Goal: Navigation & Orientation: Find specific page/section

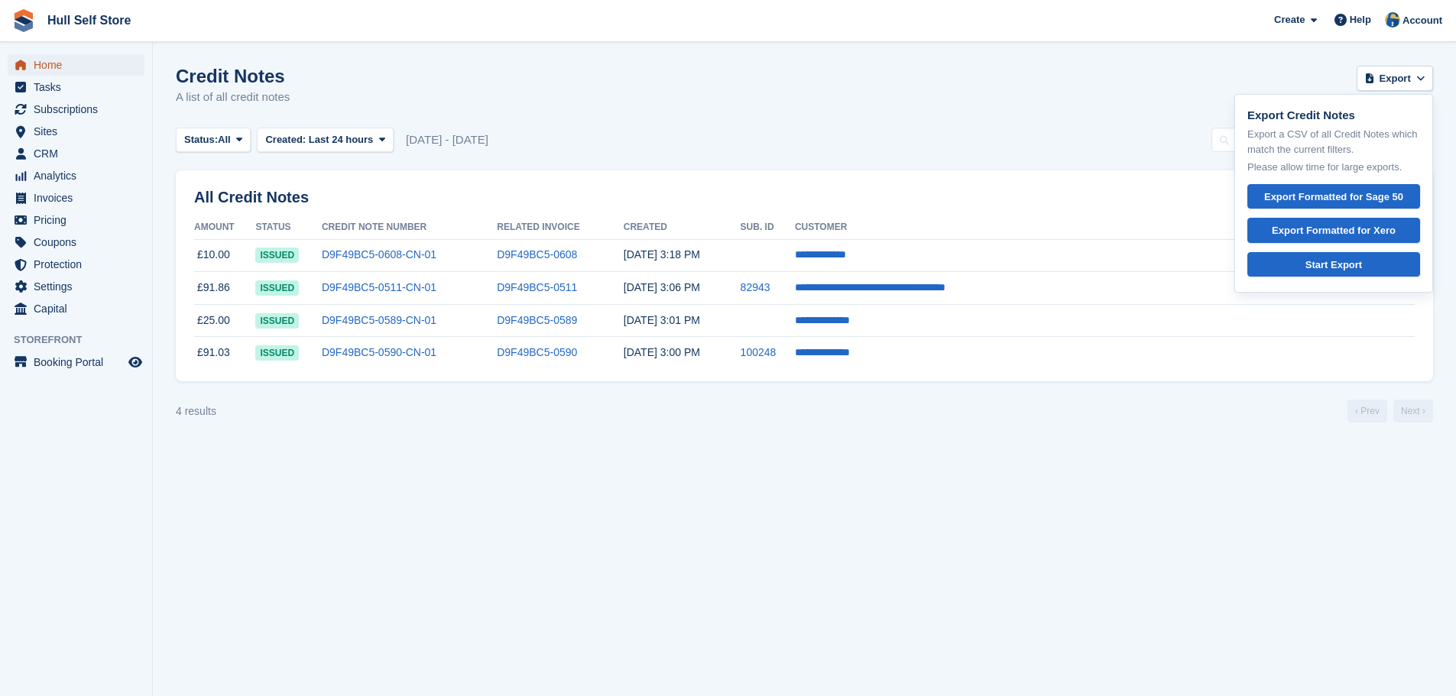
click at [41, 72] on span "Home" at bounding box center [80, 64] width 92 height 21
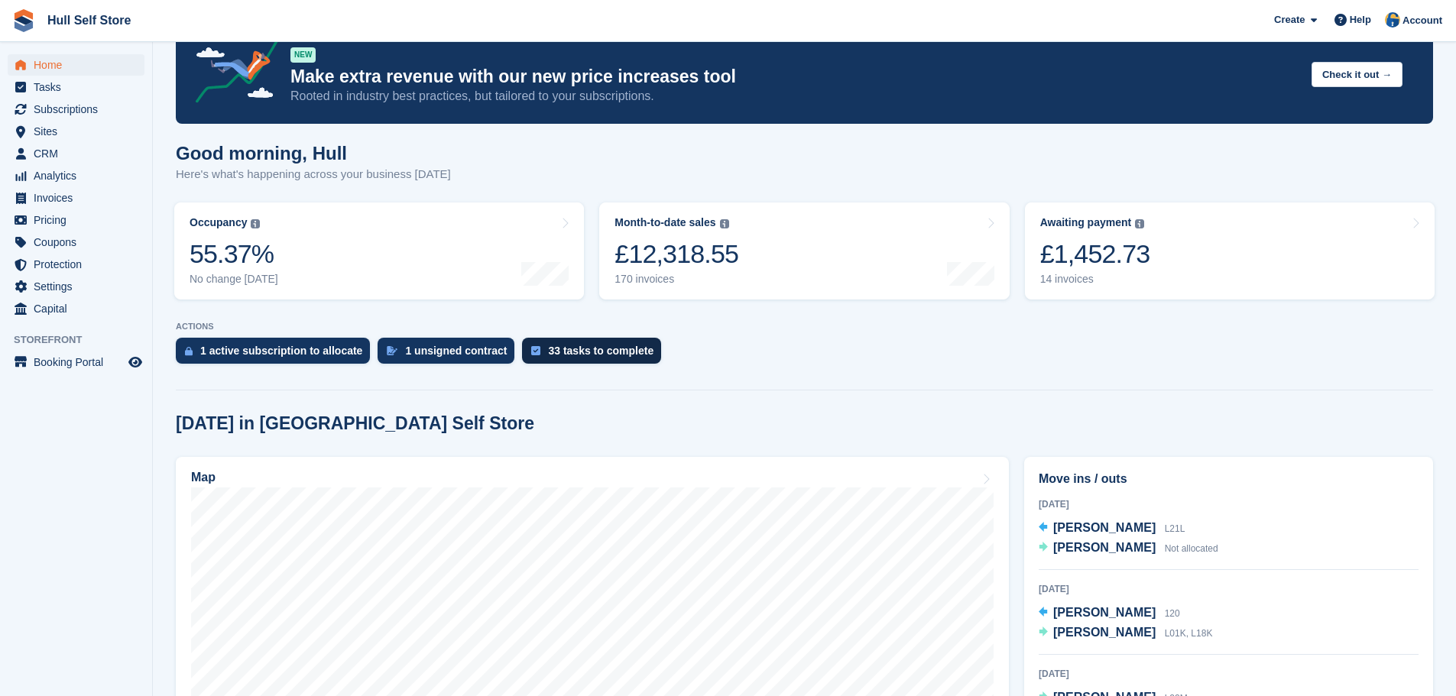
scroll to position [76, 0]
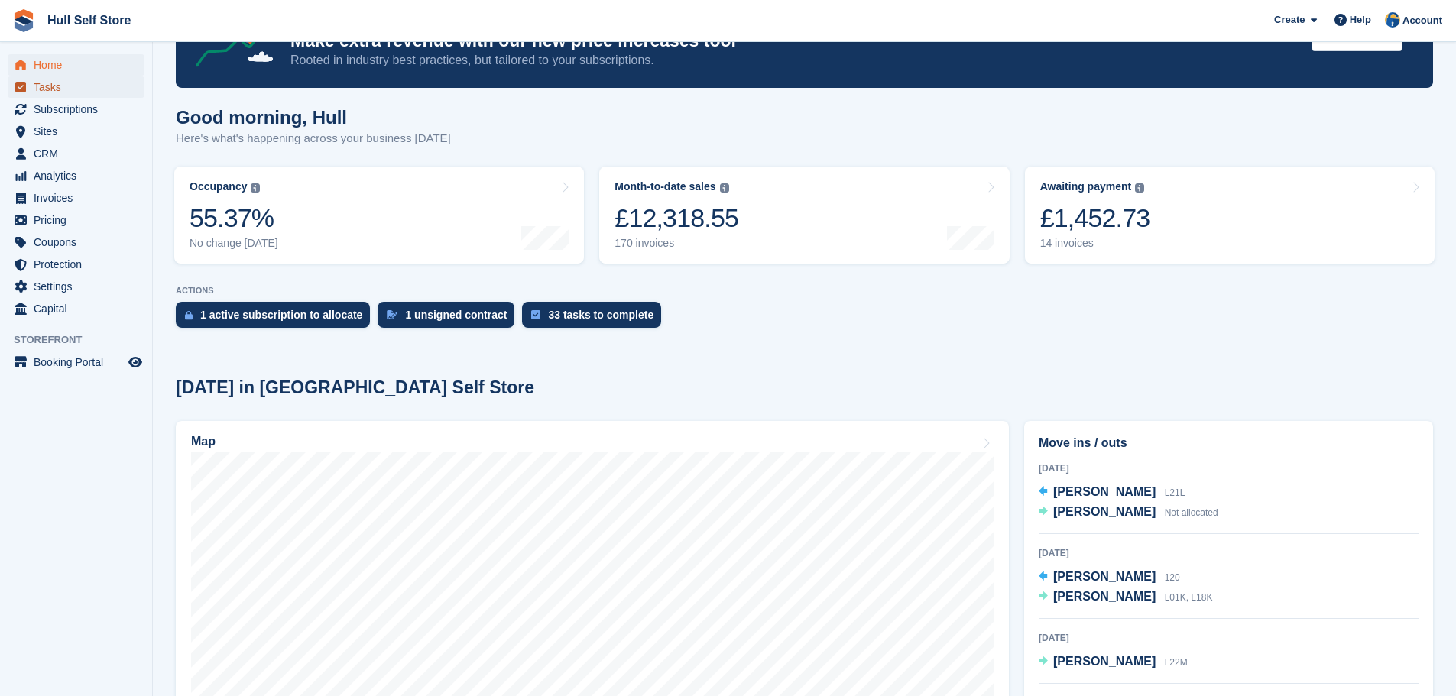
click at [86, 86] on span "Tasks" at bounding box center [80, 86] width 92 height 21
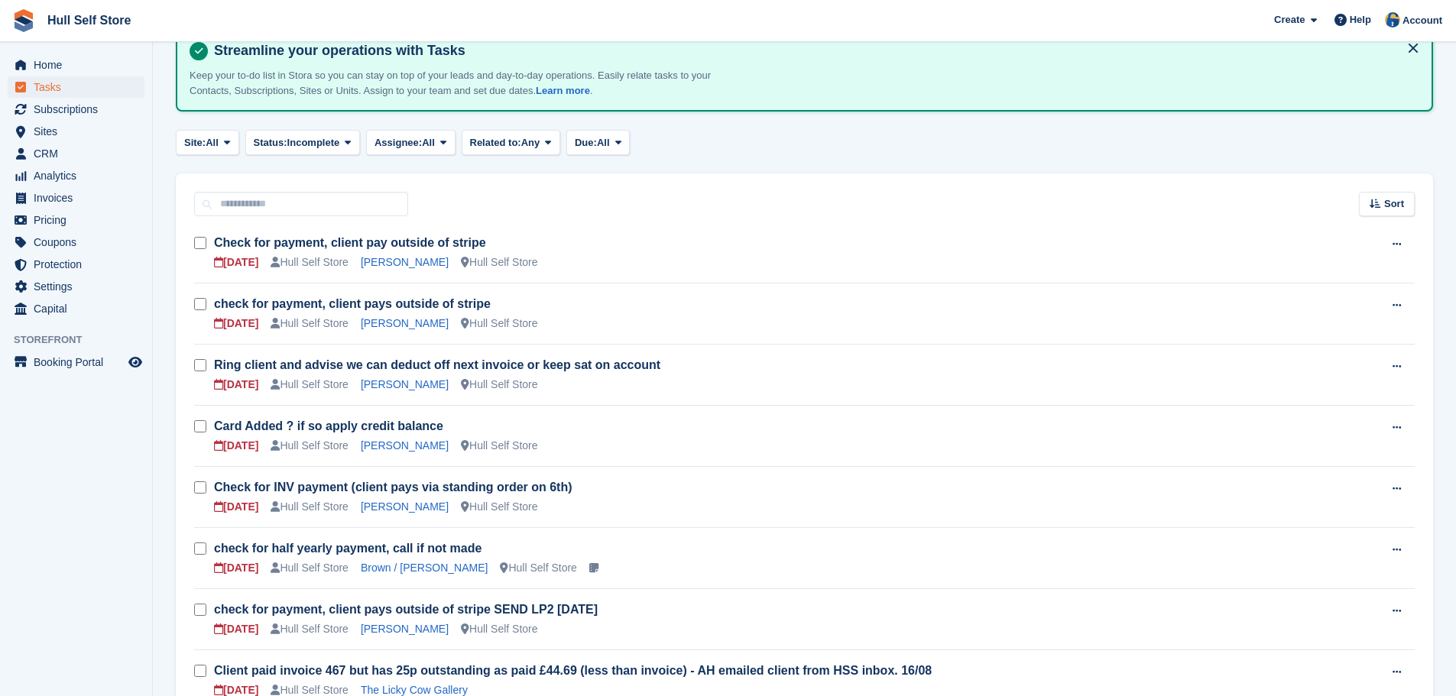
scroll to position [76, 0]
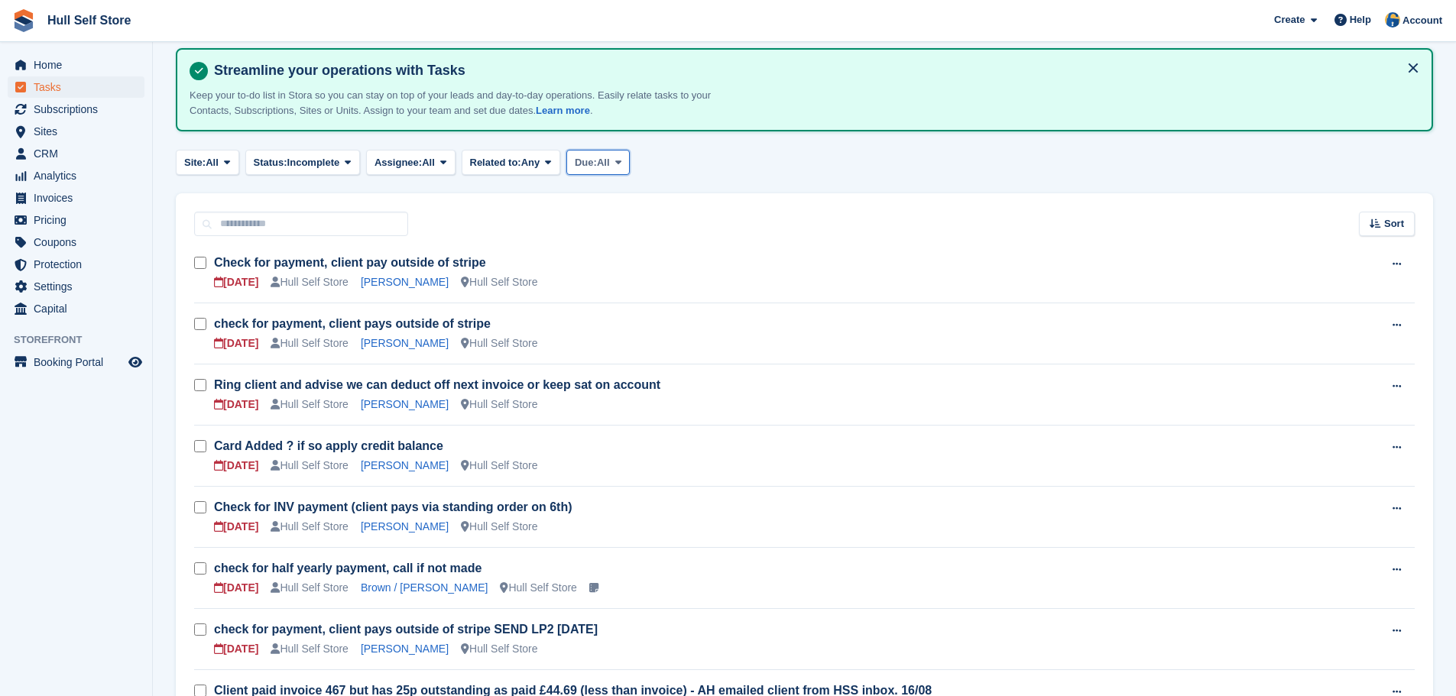
click at [592, 166] on span "Due:" at bounding box center [586, 162] width 22 height 15
click at [596, 286] on link "Tomorrow" at bounding box center [639, 282] width 133 height 28
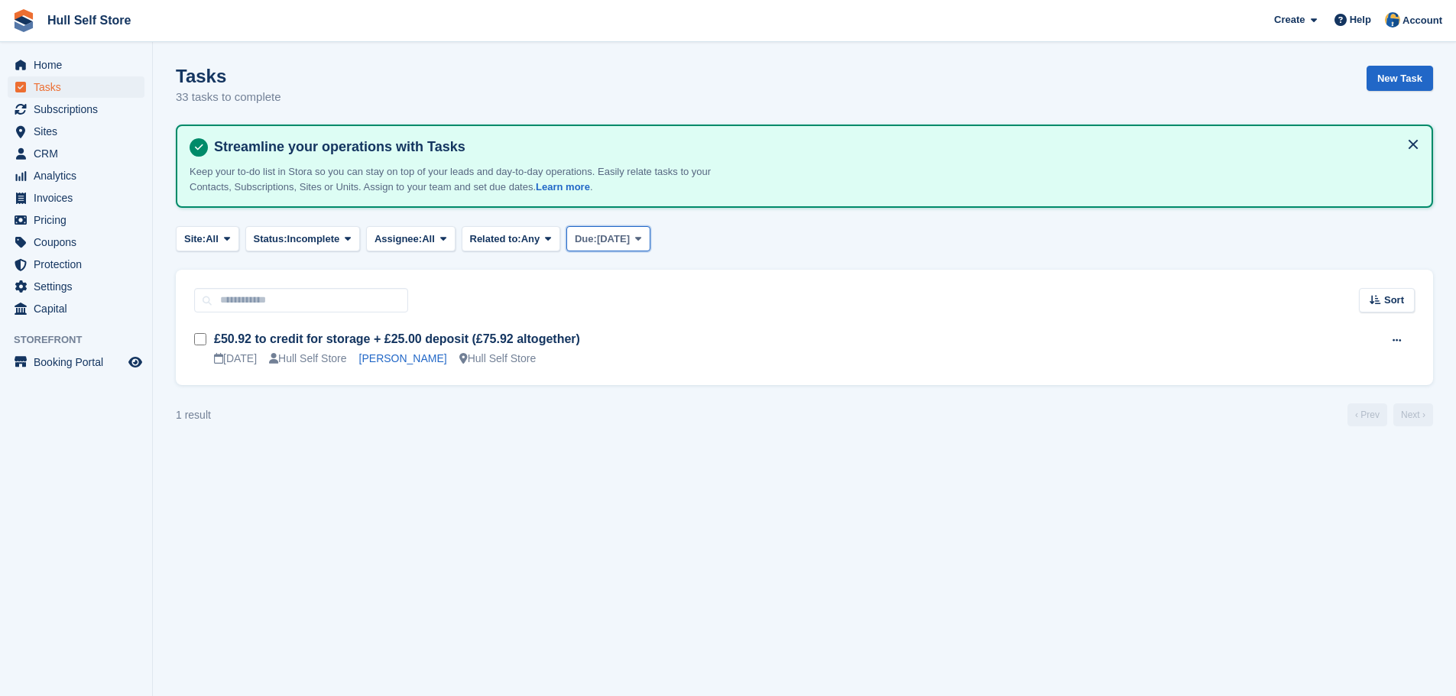
click at [616, 238] on span "Tomorrow" at bounding box center [613, 239] width 33 height 15
click at [628, 329] on link "Today" at bounding box center [639, 331] width 133 height 28
click at [416, 361] on link "97171" at bounding box center [403, 358] width 30 height 12
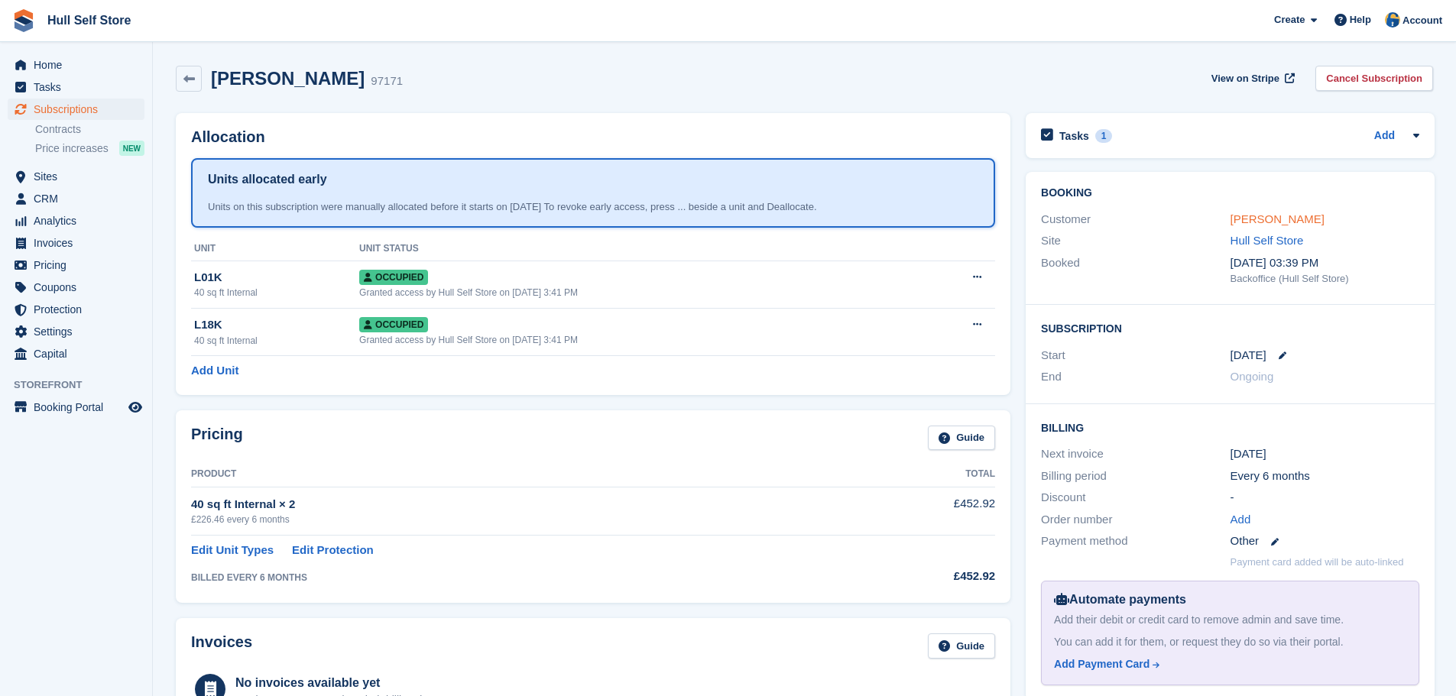
click at [1250, 213] on link "[PERSON_NAME]" at bounding box center [1278, 219] width 94 height 13
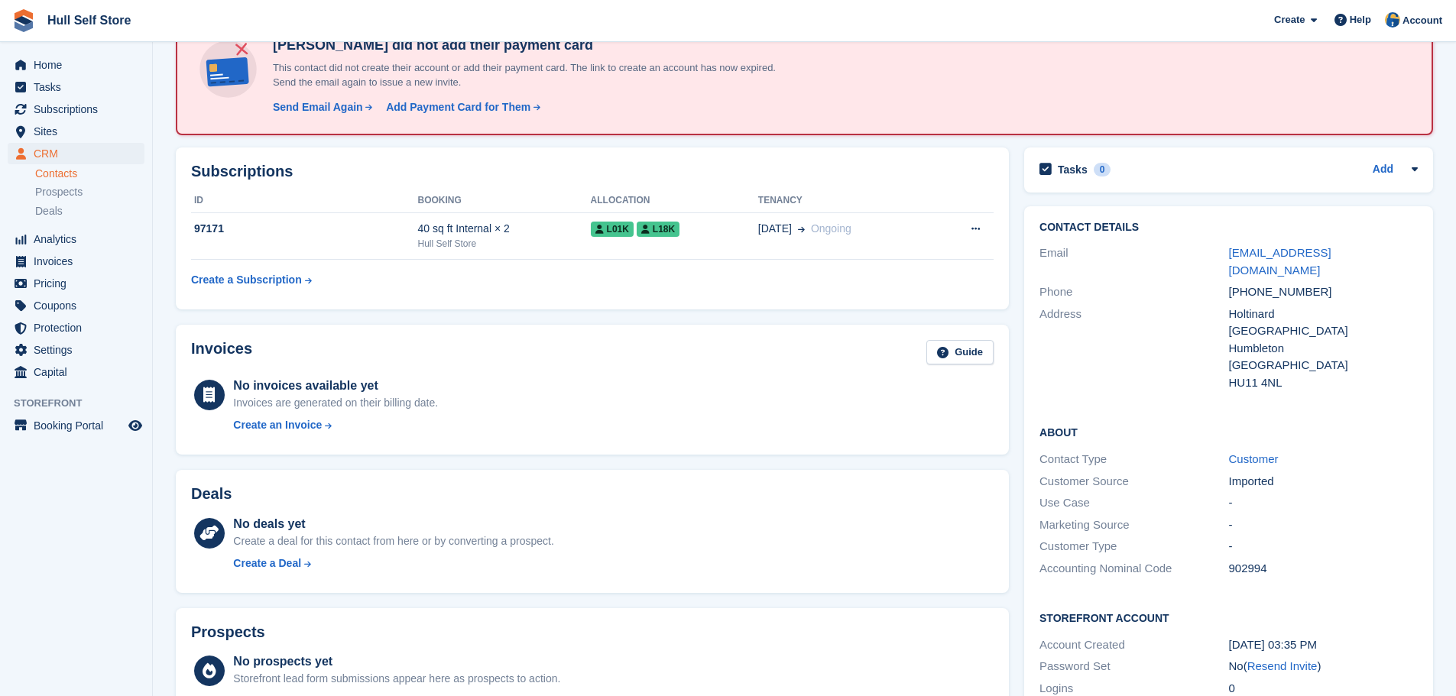
scroll to position [76, 0]
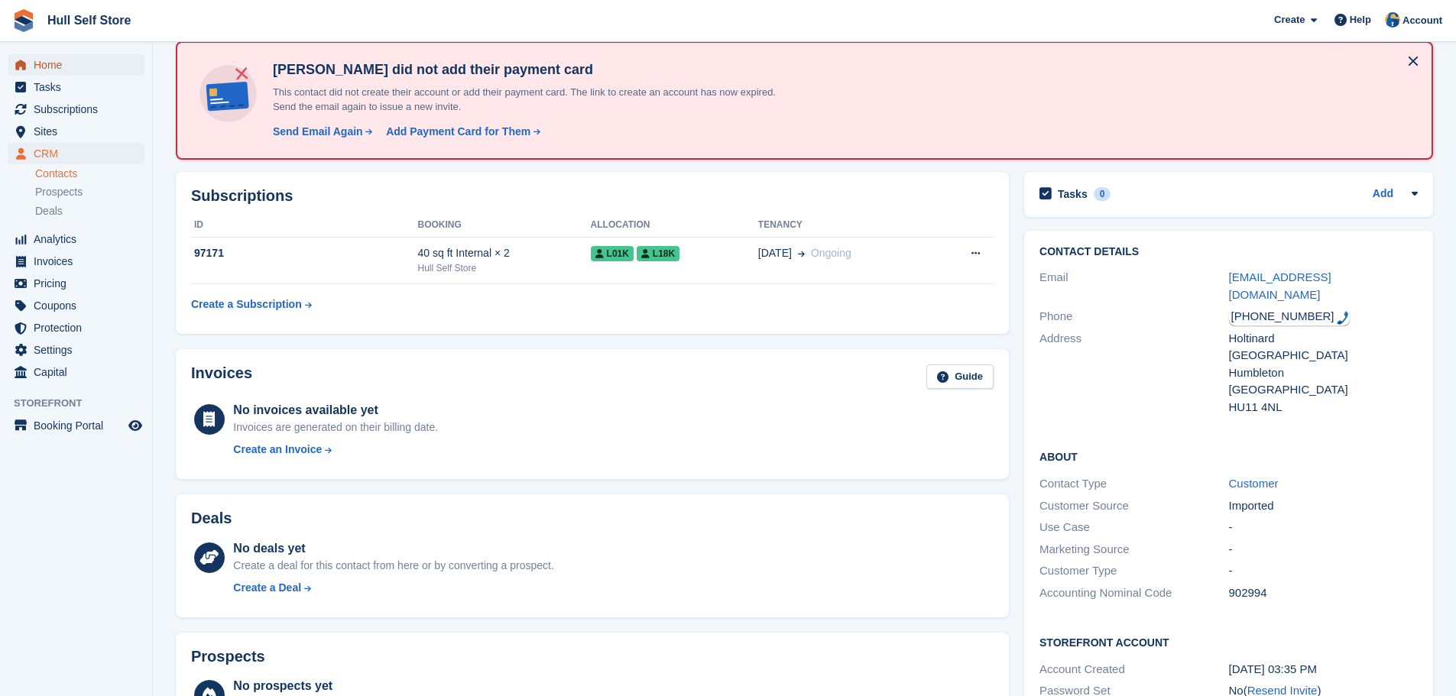
click at [67, 70] on span "Home" at bounding box center [80, 64] width 92 height 21
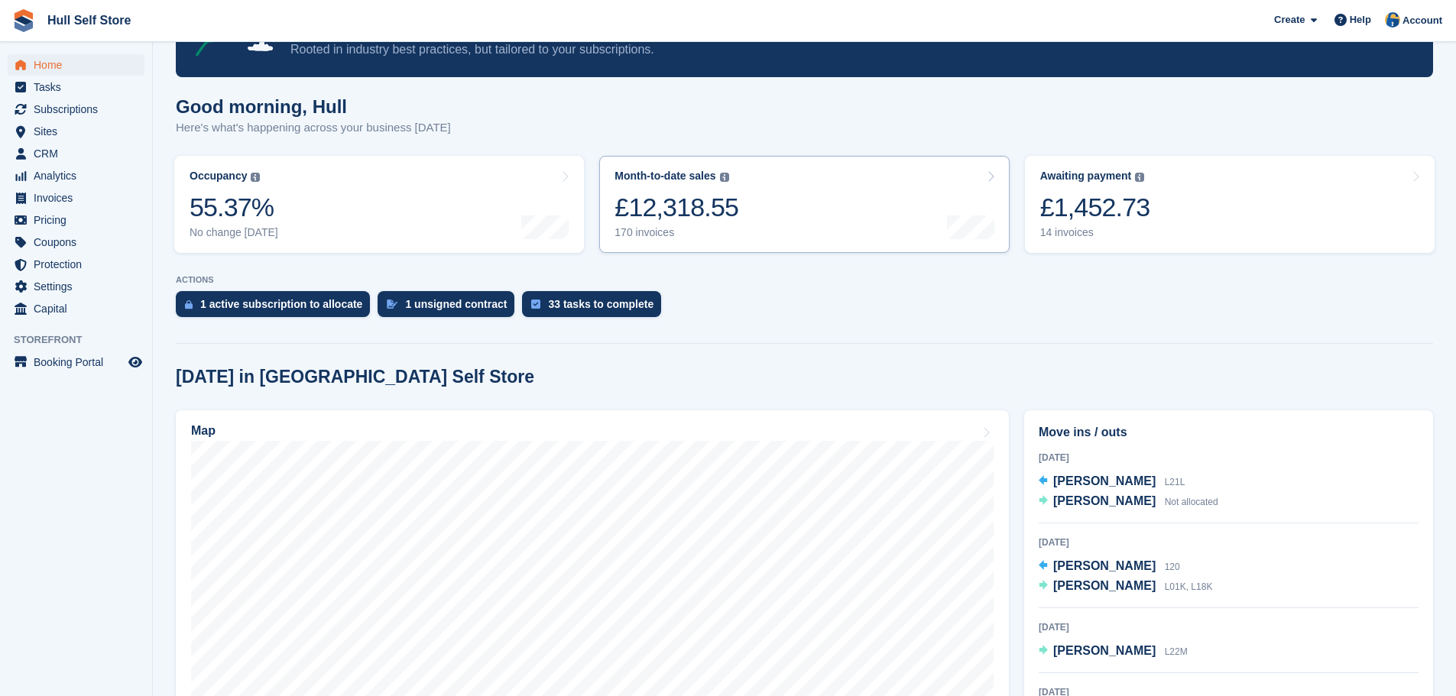
scroll to position [76, 0]
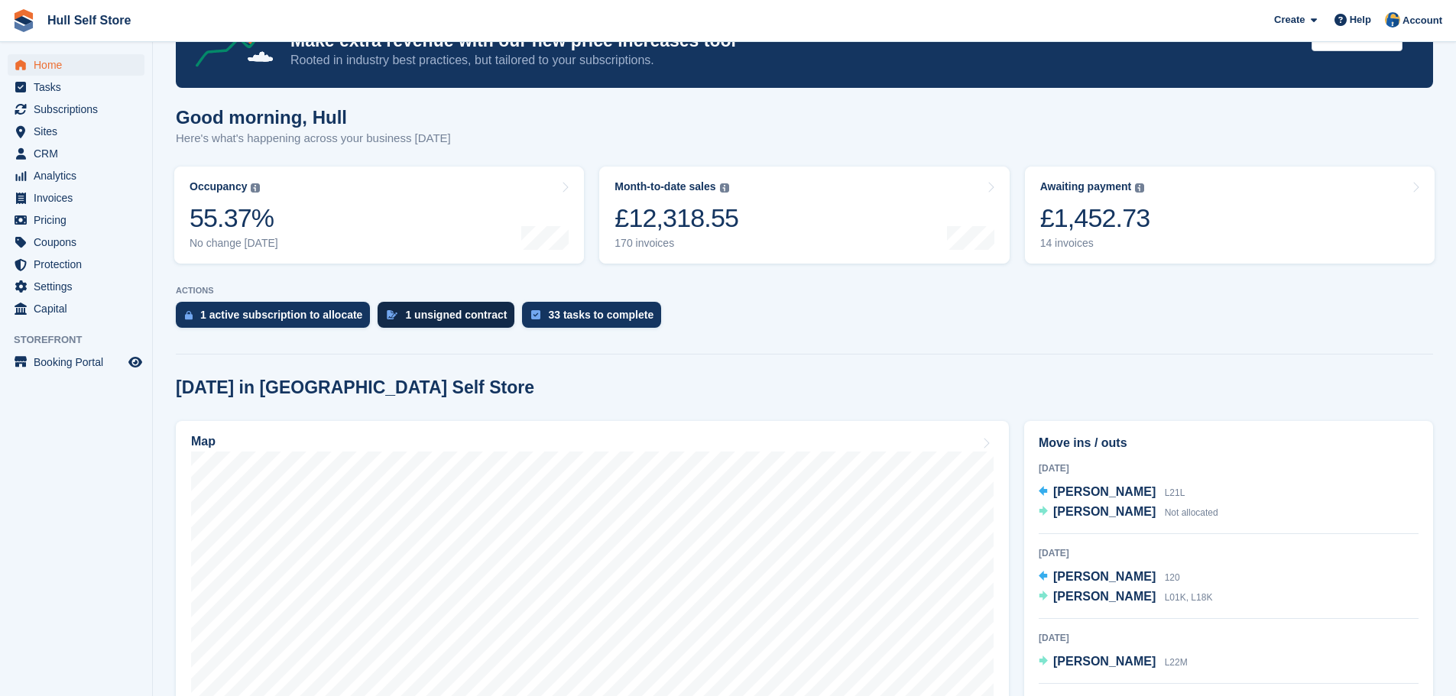
click at [459, 320] on div "1 unsigned contract" at bounding box center [456, 315] width 102 height 12
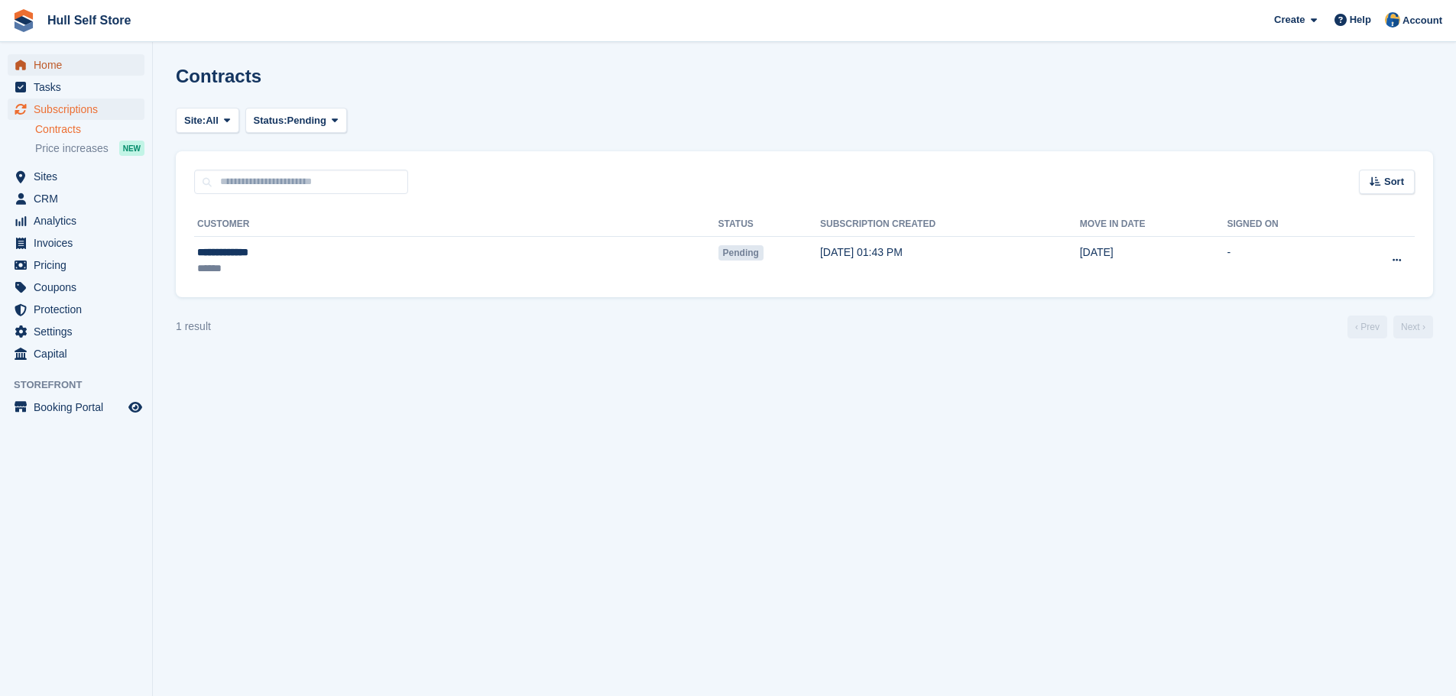
click at [82, 67] on span "Home" at bounding box center [80, 64] width 92 height 21
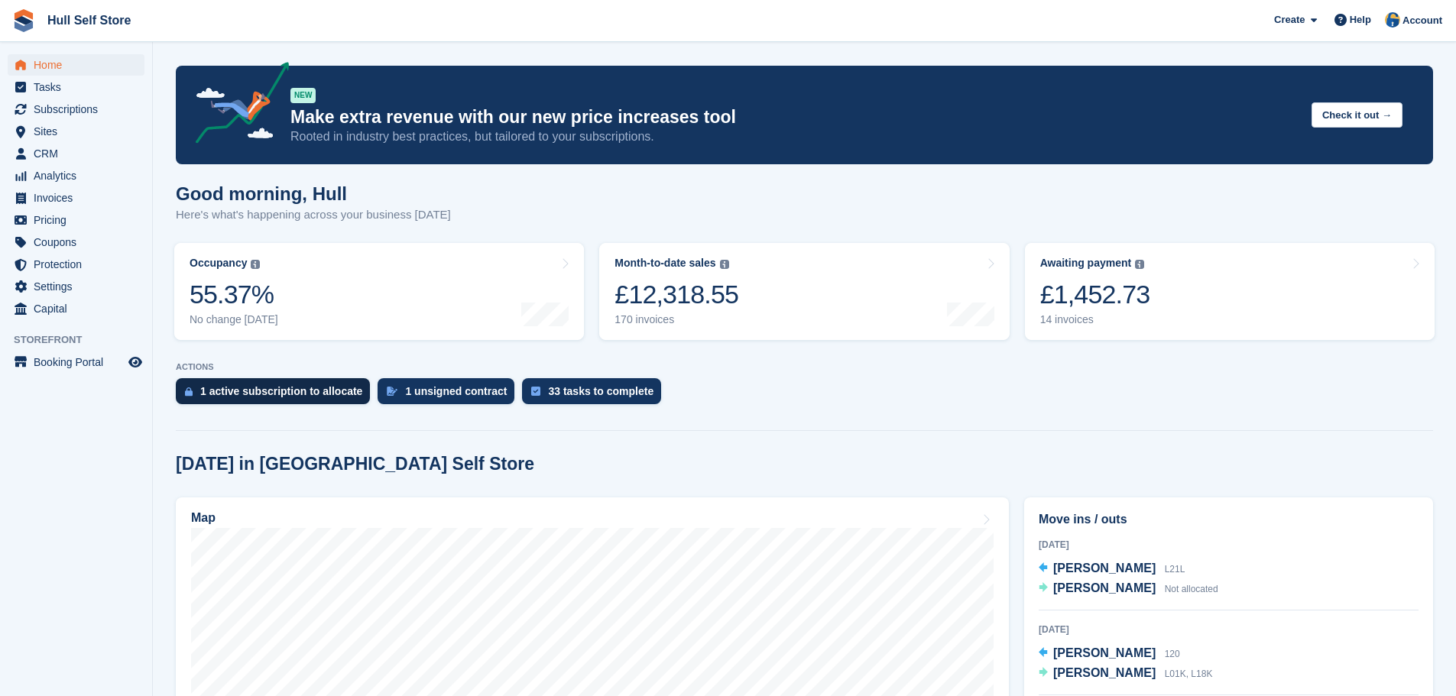
click at [239, 390] on div "1 active subscription to allocate" at bounding box center [281, 391] width 162 height 12
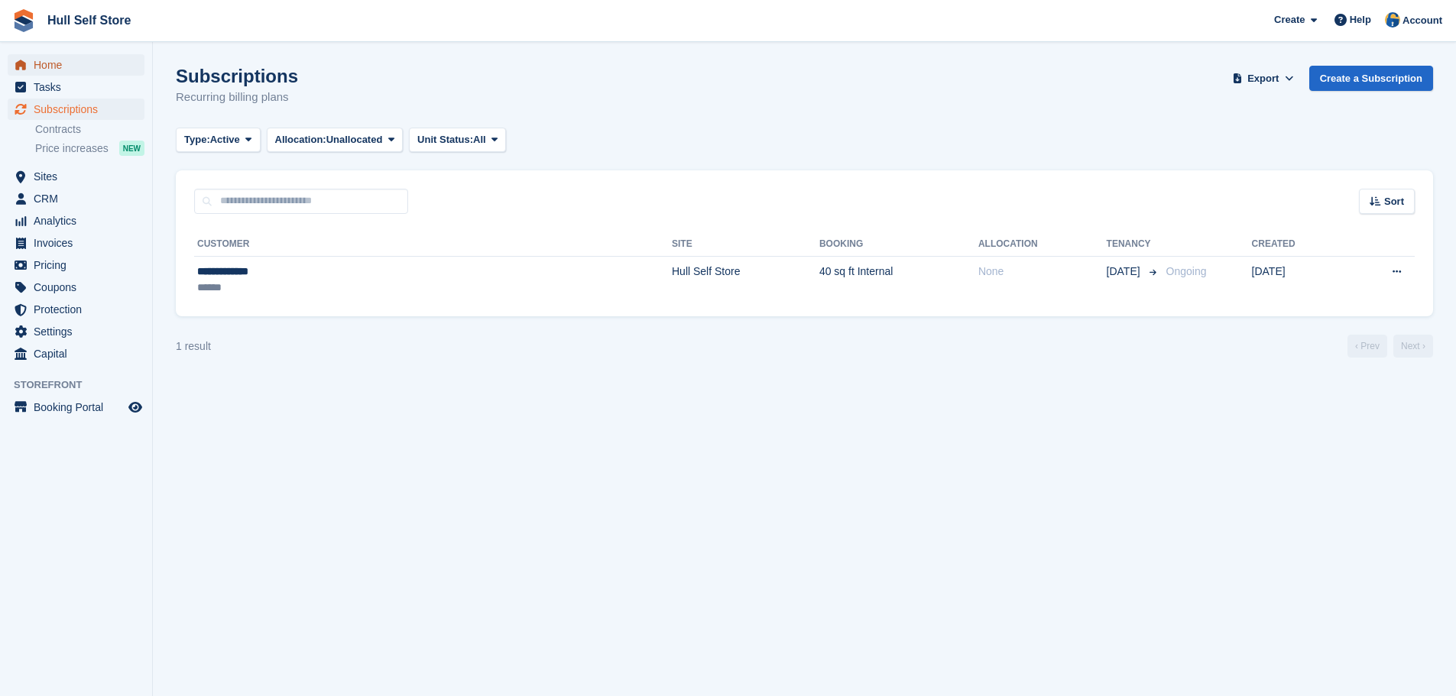
click at [50, 61] on span "Home" at bounding box center [80, 64] width 92 height 21
